Goal: Check status: Check status

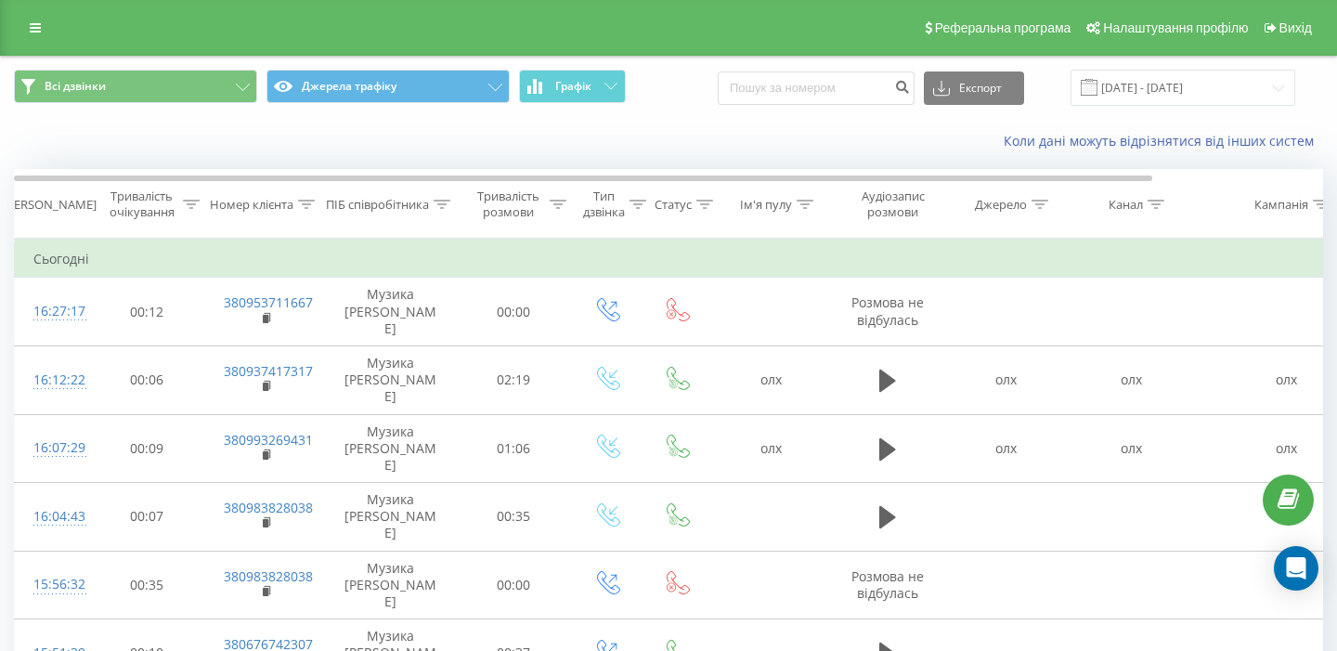
click at [38, 19] on link at bounding box center [35, 28] width 33 height 26
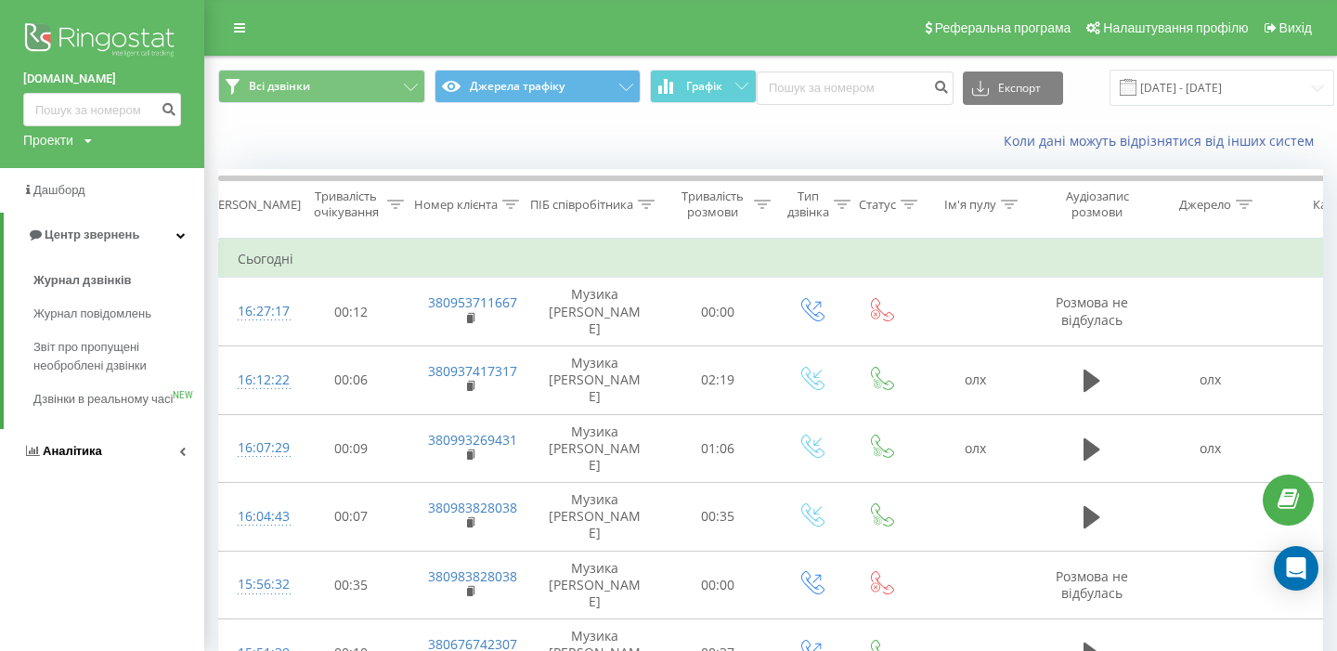
click at [131, 473] on link "Аналiтика" at bounding box center [102, 451] width 204 height 45
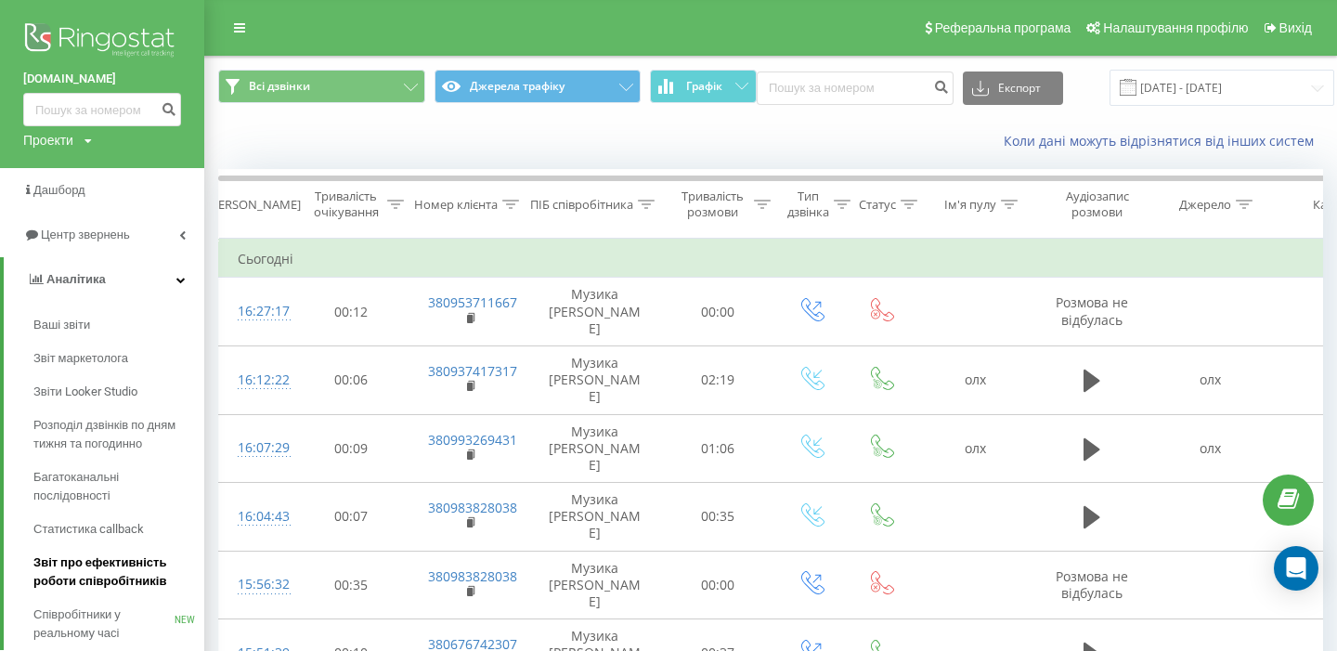
click at [130, 586] on span "Звіт про ефективність роботи співробітників" at bounding box center [114, 571] width 162 height 37
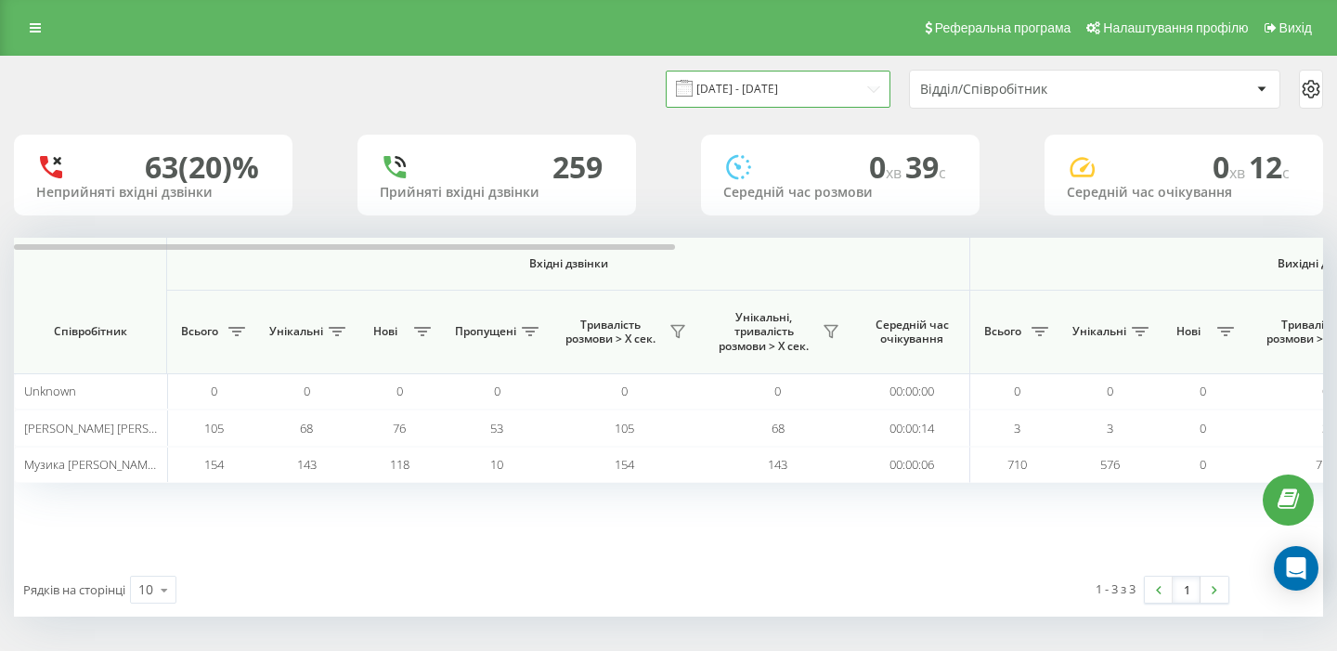
click at [831, 87] on input "[DATE] - [DATE]" at bounding box center [778, 89] width 225 height 36
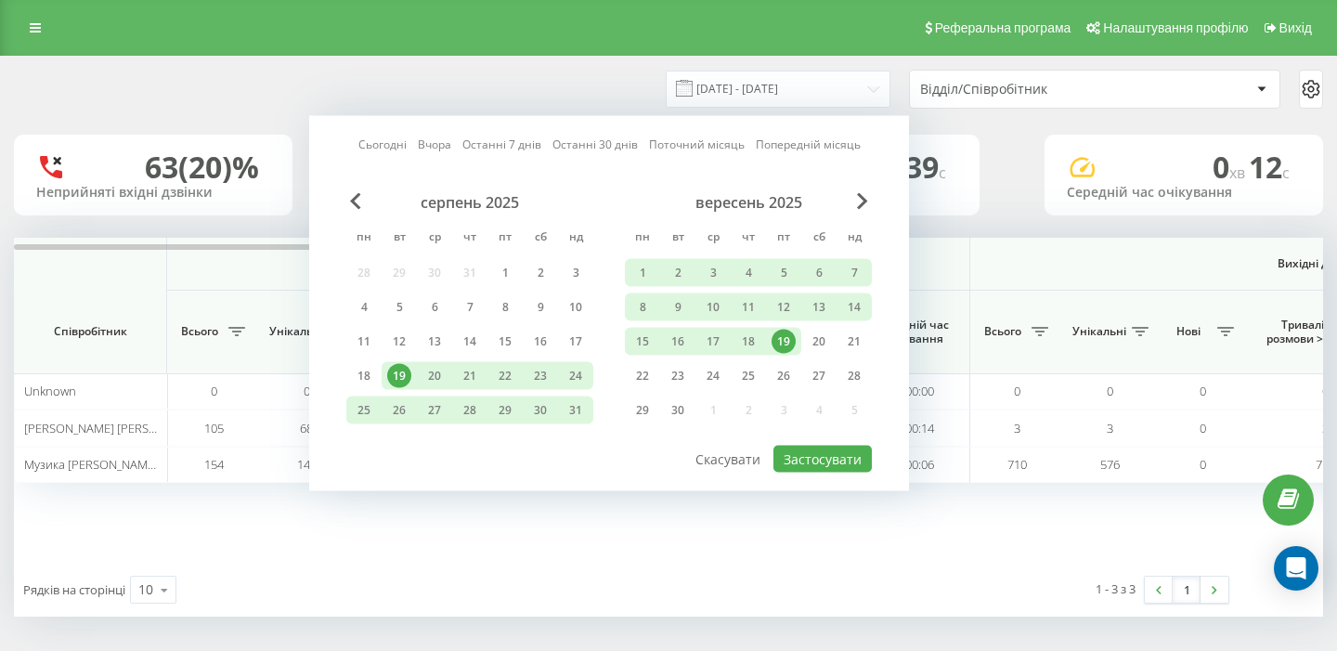
click at [374, 141] on link "Сьогодні" at bounding box center [382, 145] width 48 height 18
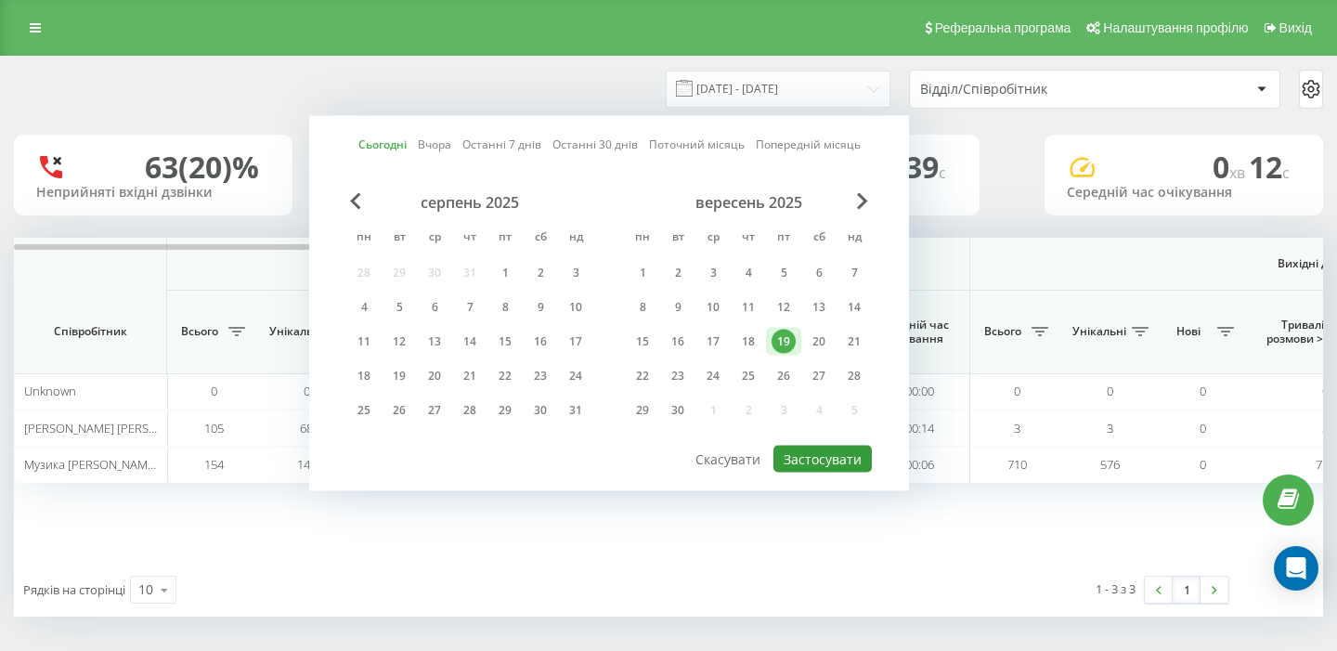
click at [811, 455] on button "Застосувати" at bounding box center [822, 459] width 98 height 27
type input "[DATE] - [DATE]"
